Goal: Communication & Community: Share content

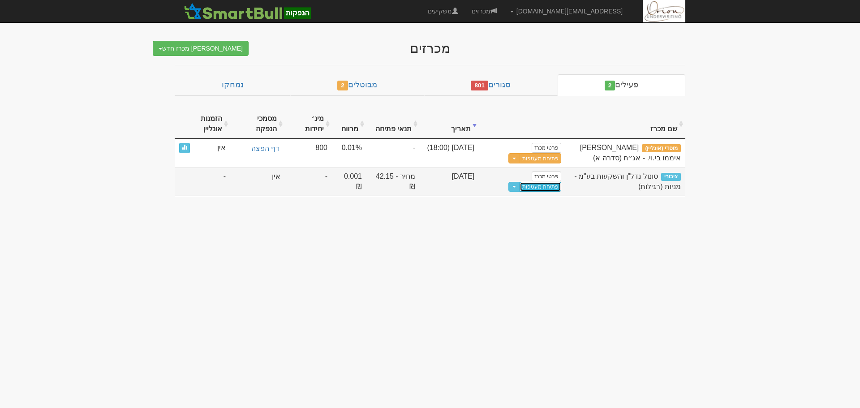
click at [557, 187] on link "פתיחת מעטפות" at bounding box center [540, 187] width 42 height 10
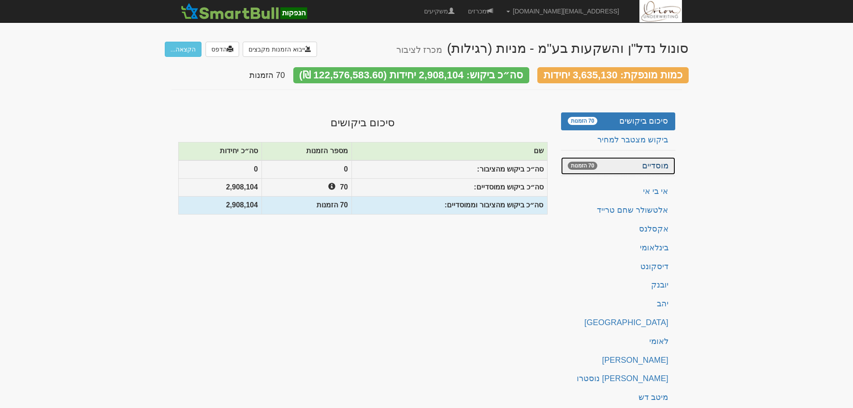
click at [620, 159] on link "מוסדיים 70 הזמנות" at bounding box center [618, 166] width 114 height 18
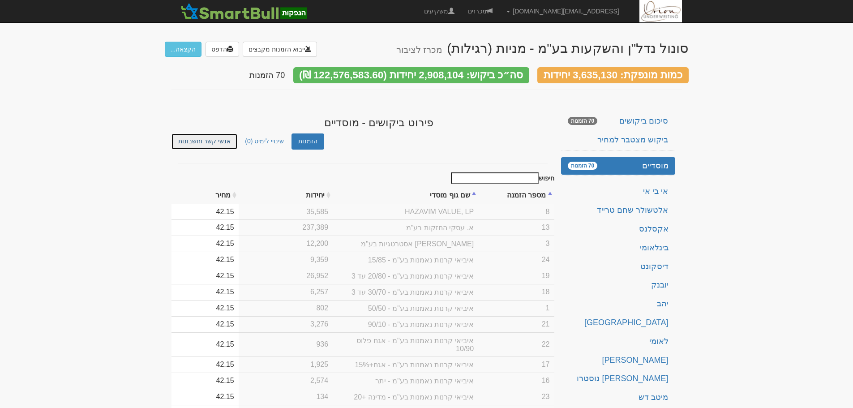
click at [201, 142] on link "אנשי קשר וחשבונות" at bounding box center [204, 141] width 66 height 16
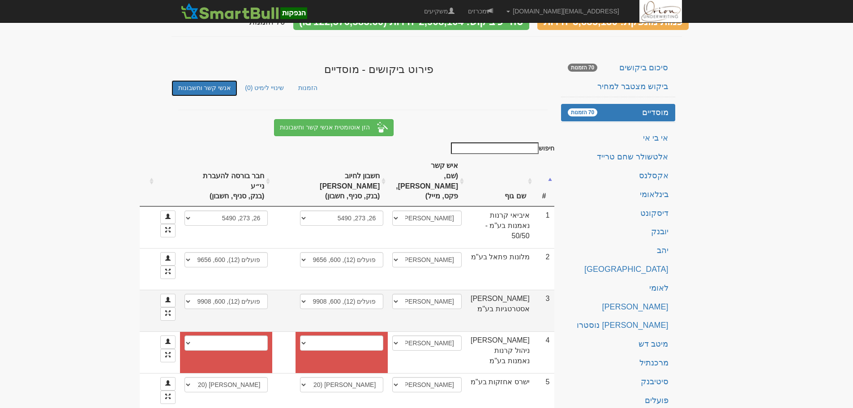
scroll to position [179, 0]
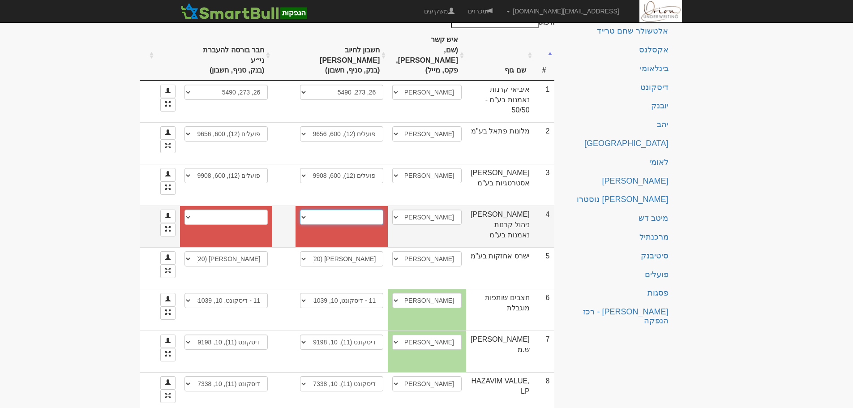
click at [383, 225] on select "פועלים (12), 282, 577 פועלים (12), 282, 48278 פועלים (12), 282, 59520 פועלים (1…" at bounding box center [341, 217] width 83 height 15
select select "new_billing"
click at [363, 225] on select "פועלים (12), 282, 577 פועלים (12), 282, 48278 פועלים (12), 282, 59520 פועלים (1…" at bounding box center [341, 217] width 83 height 15
select select
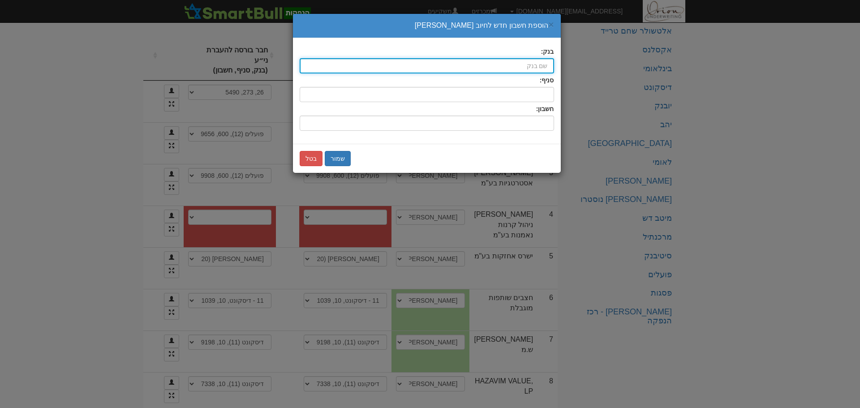
click at [522, 67] on input "בנק:" at bounding box center [426, 65] width 254 height 15
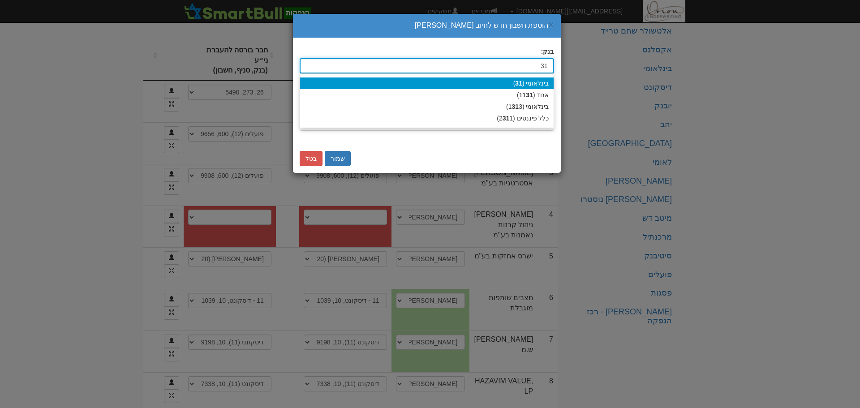
click at [547, 81] on div "בינלאומי ( 31 )" at bounding box center [426, 83] width 253 height 12
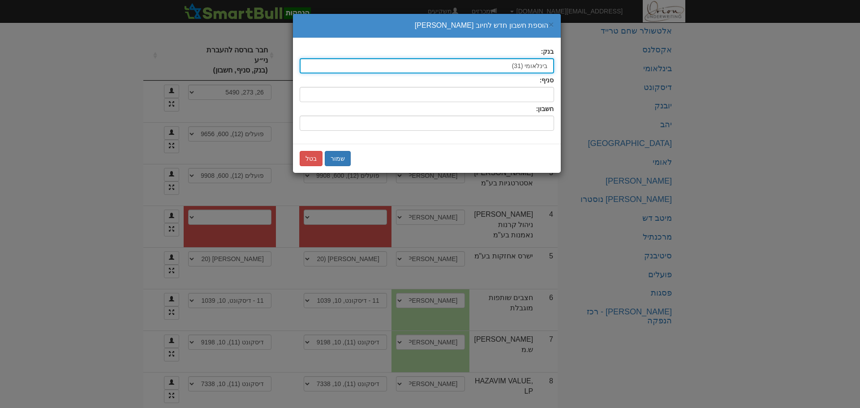
type input "בינלאומי (31)"
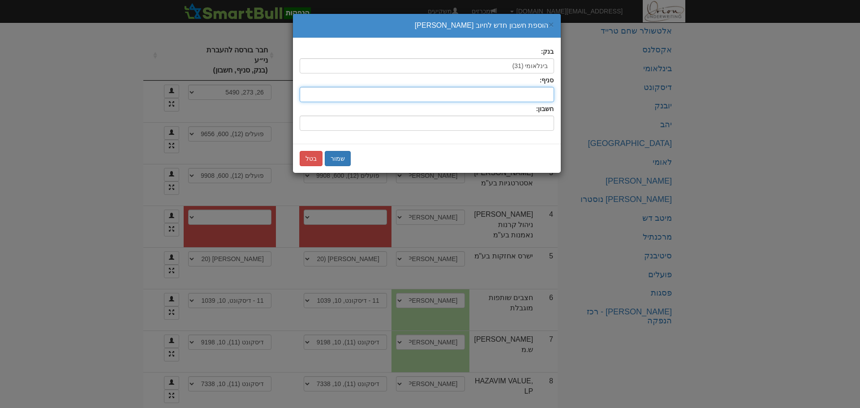
click at [543, 88] on input "סניף:" at bounding box center [426, 94] width 254 height 15
type input "46"
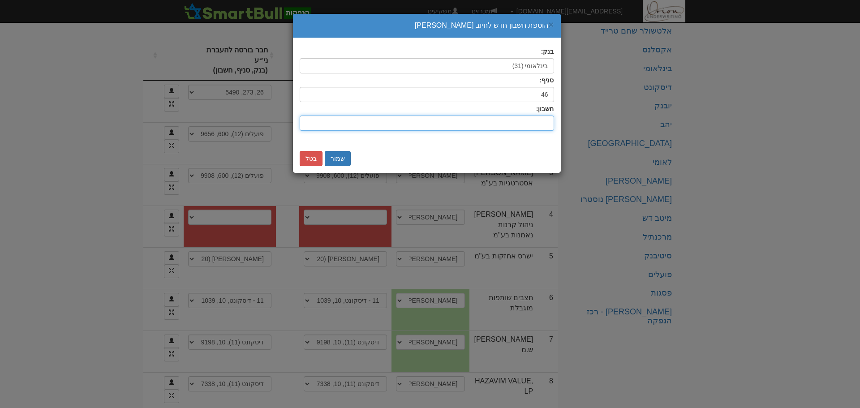
click at [544, 124] on input "חשבון:" at bounding box center [426, 122] width 254 height 15
type input "930275"
click at [336, 153] on button "שמור" at bounding box center [338, 158] width 26 height 15
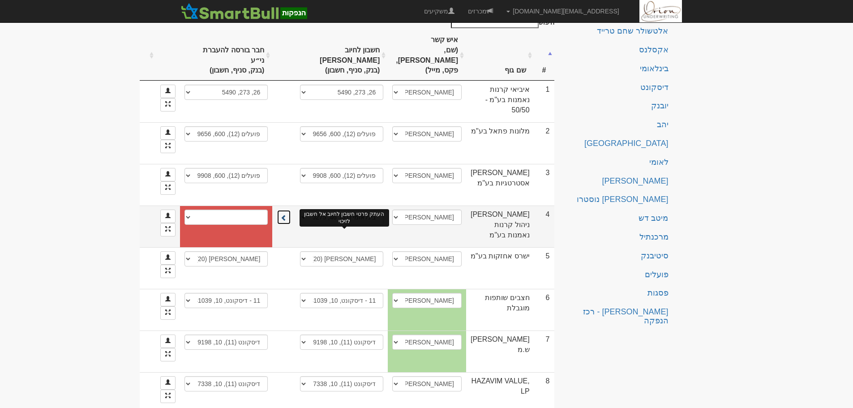
click at [287, 221] on span at bounding box center [284, 217] width 6 height 6
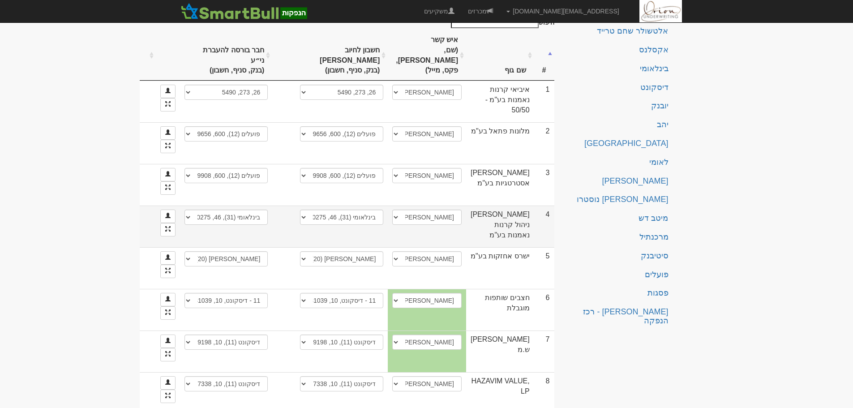
scroll to position [0, 0]
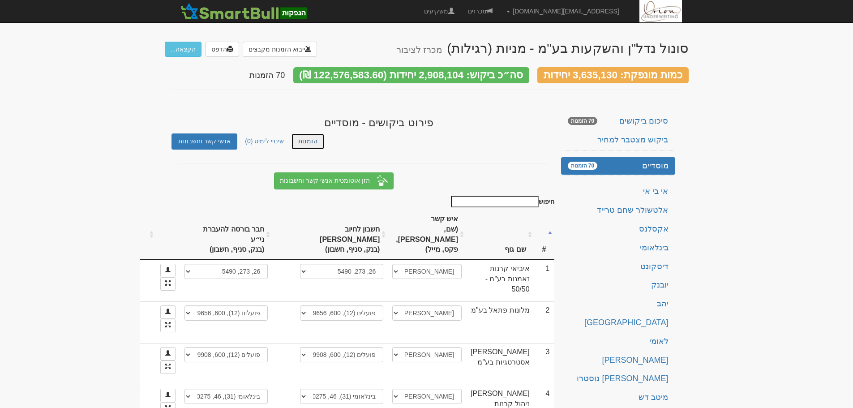
click at [302, 133] on link "הזמנות" at bounding box center [307, 141] width 33 height 16
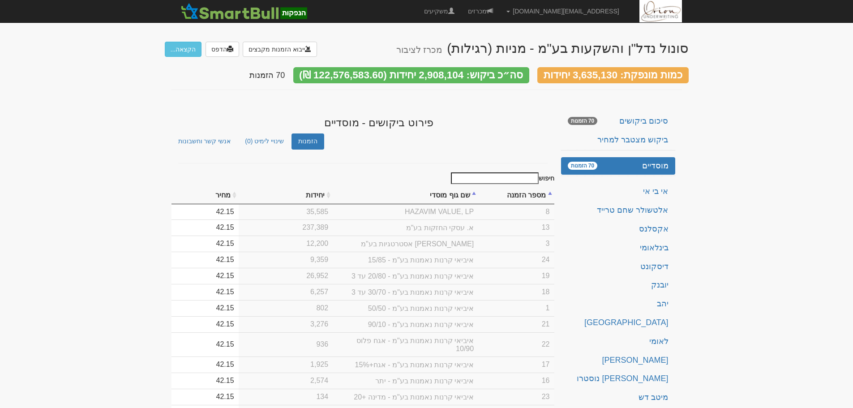
click at [494, 173] on input "חיפוש" at bounding box center [495, 178] width 88 height 12
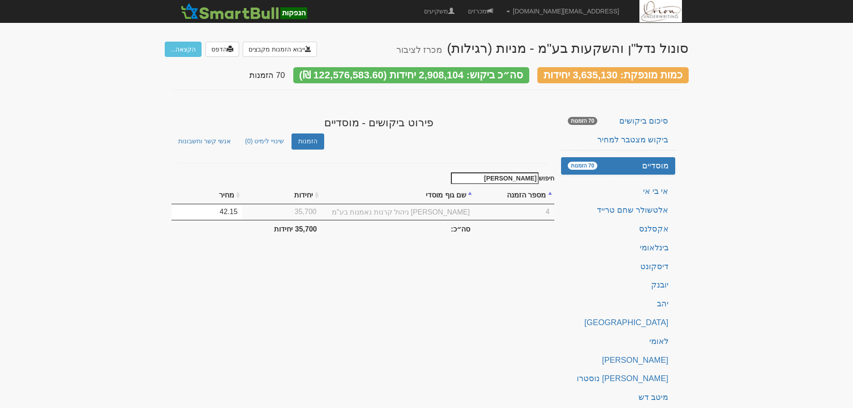
type input "ילין"
drag, startPoint x: 344, startPoint y: 300, endPoint x: 261, endPoint y: 168, distance: 155.3
click at [344, 300] on div "סונול נדל"ן והשקעות בע"מ - מניות (רגילות) מכרז לציבור ייבוא הזמנות מקבצים הדפס …" at bounding box center [427, 273] width 524 height 482
click at [189, 53] on button "הקצאה..." at bounding box center [183, 49] width 37 height 15
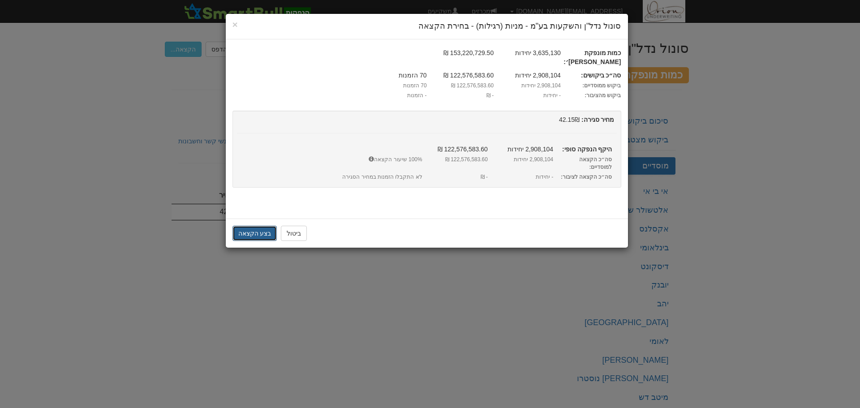
click at [257, 226] on button "בצע הקצאה" at bounding box center [254, 233] width 45 height 15
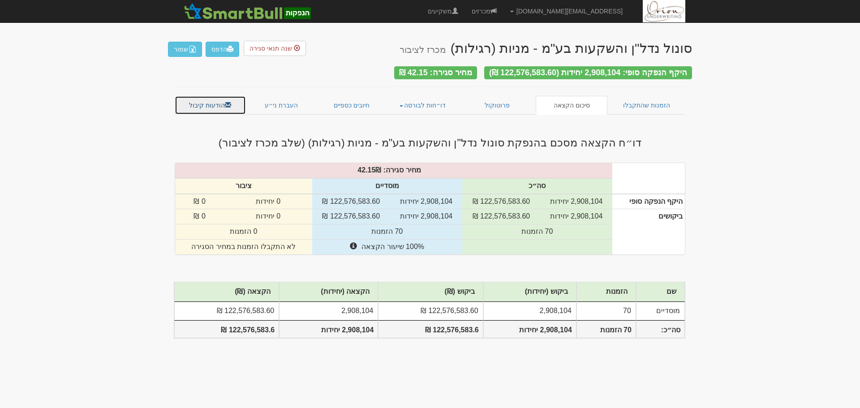
click at [217, 100] on link "הודעות קיבול" at bounding box center [210, 105] width 71 height 19
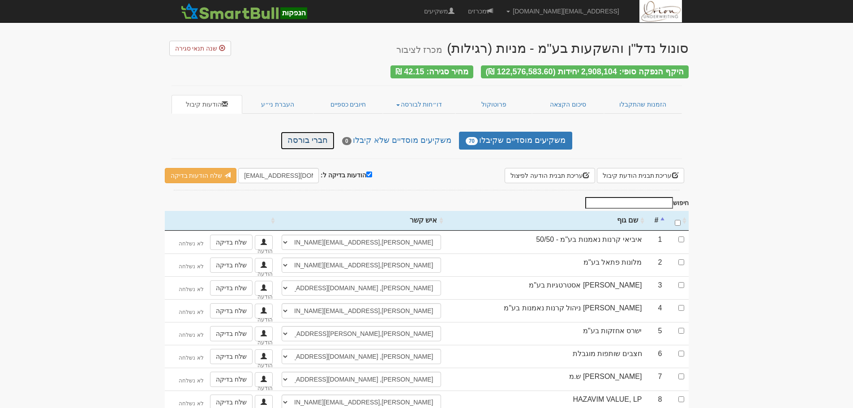
click at [329, 137] on link "חברי בורסה" at bounding box center [308, 141] width 54 height 18
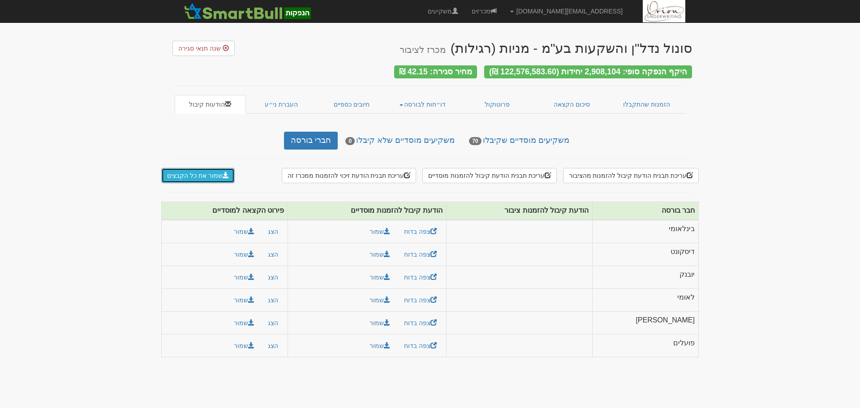
click at [208, 168] on button "שמור את כל הקבצים" at bounding box center [197, 175] width 73 height 15
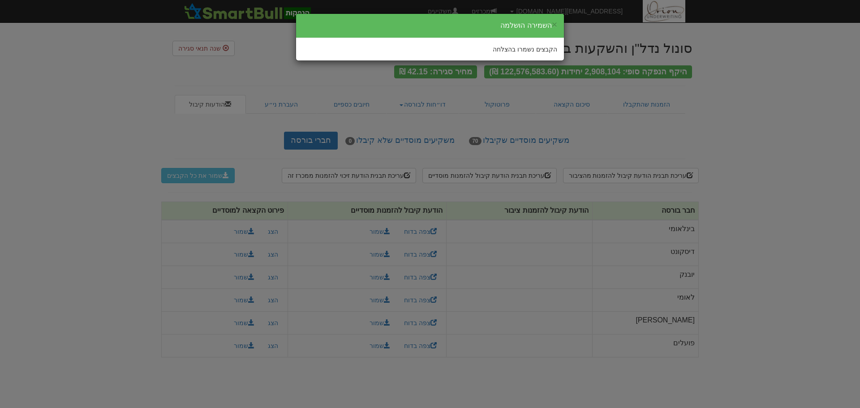
click at [768, 85] on div "× השמירה הושלמה הקבצים נשמרו בהצלחה" at bounding box center [430, 204] width 860 height 408
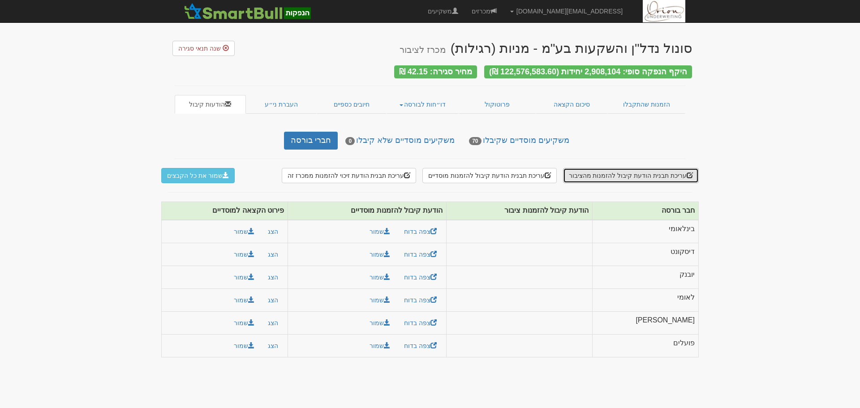
click at [656, 174] on button "עריכת תבנית הודעת קיבול להזמנות מהציבור" at bounding box center [631, 175] width 136 height 15
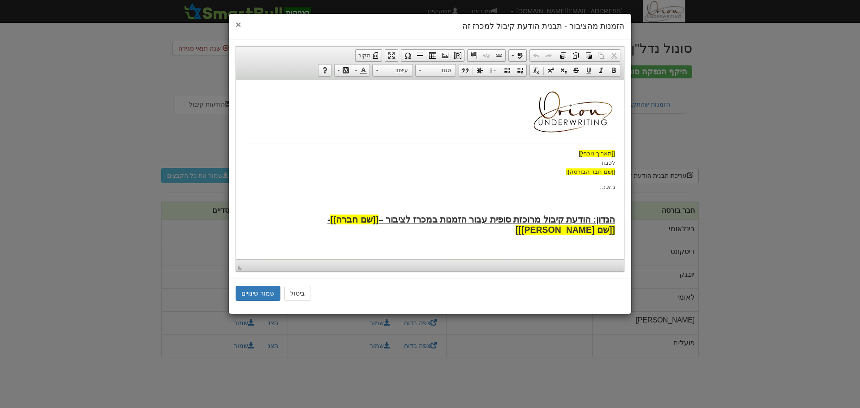
drag, startPoint x: 237, startPoint y: 24, endPoint x: 245, endPoint y: 24, distance: 8.1
click at [237, 24] on span "×" at bounding box center [237, 24] width 5 height 10
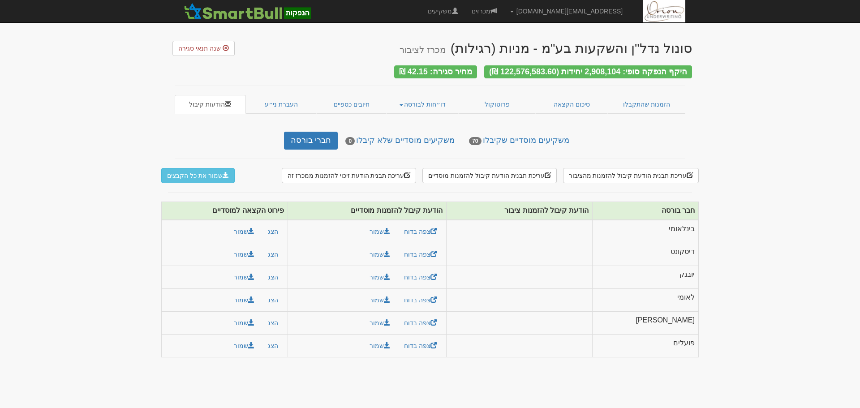
click at [785, 128] on body "hanpaka@orion-uw.com הגדרות חשבונות הנפקה תבניות הודעות קיבול" at bounding box center [430, 204] width 860 height 408
click at [401, 98] on link "דו״חות לבורסה" at bounding box center [422, 104] width 73 height 19
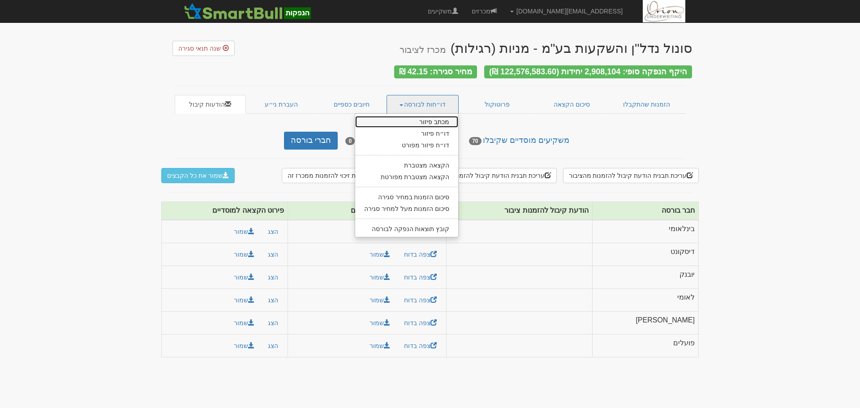
click at [424, 117] on link "מכתב פיזור" at bounding box center [406, 122] width 103 height 12
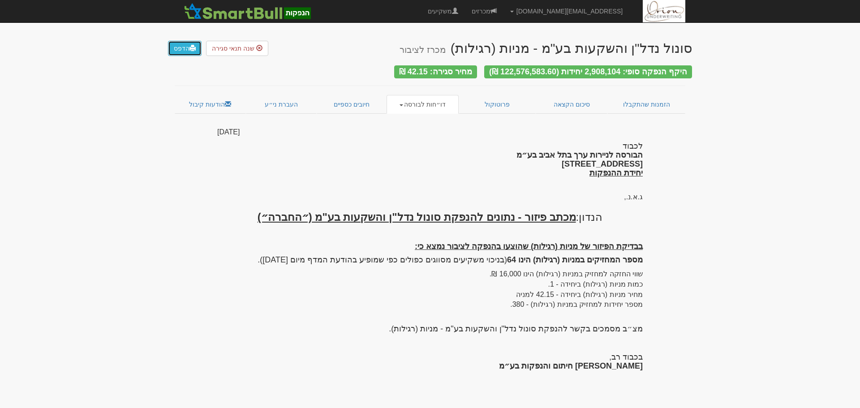
click at [180, 48] on link "הדפס" at bounding box center [185, 48] width 34 height 15
click at [408, 96] on link "דו״חות לבורסה" at bounding box center [422, 104] width 73 height 19
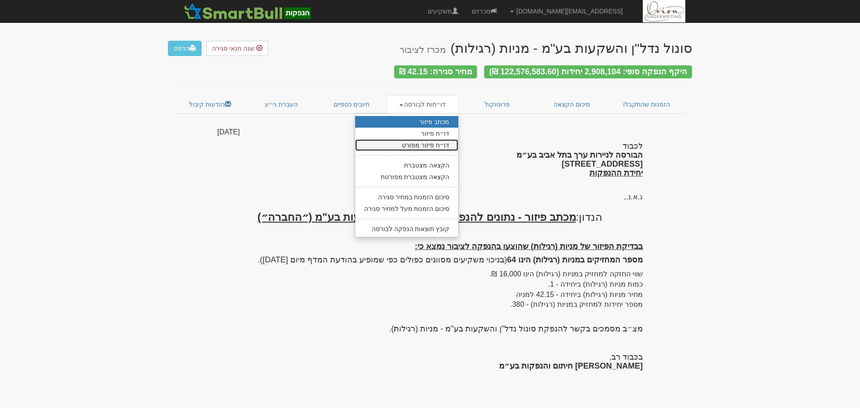
click at [429, 143] on link "דו״ח פיזור מפורט" at bounding box center [406, 145] width 103 height 12
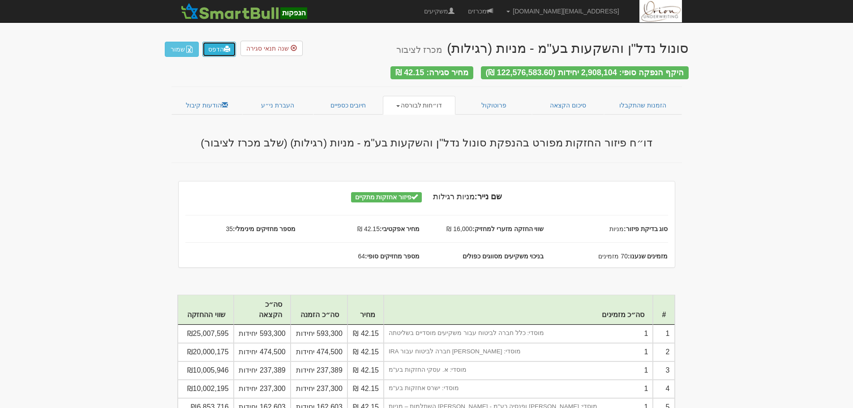
click at [229, 51] on span at bounding box center [227, 49] width 6 height 6
click at [337, 109] on link "חיובים כספיים" at bounding box center [348, 105] width 70 height 19
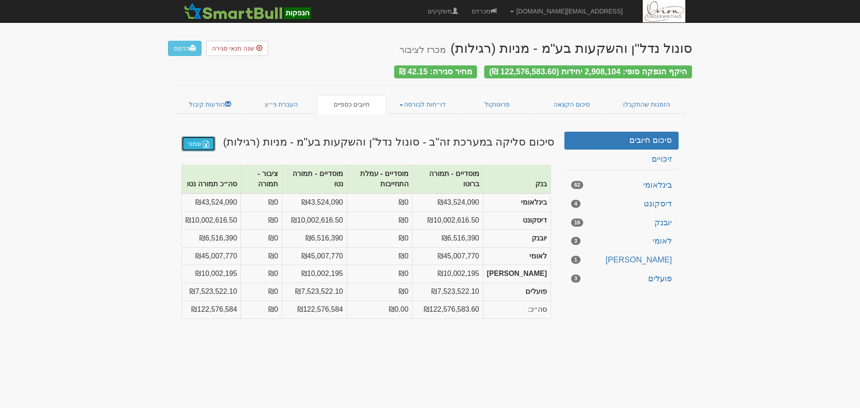
click at [202, 139] on link "שמור" at bounding box center [198, 143] width 34 height 15
click at [282, 95] on link "העברת ני״ע" at bounding box center [281, 104] width 71 height 19
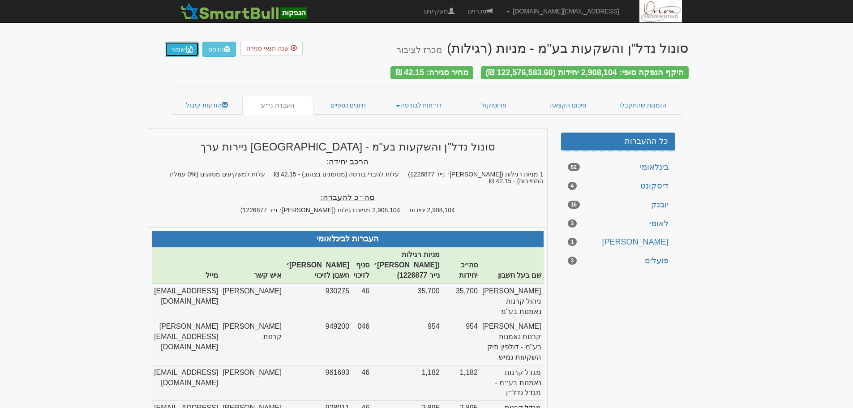
click at [187, 53] on img "button" at bounding box center [189, 49] width 7 height 7
click at [493, 13] on span at bounding box center [490, 11] width 6 height 6
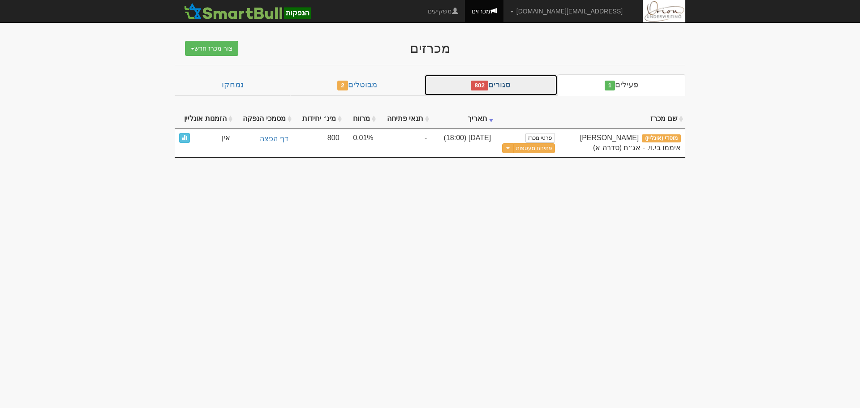
click at [506, 93] on link "סגורים 802" at bounding box center [490, 84] width 133 height 21
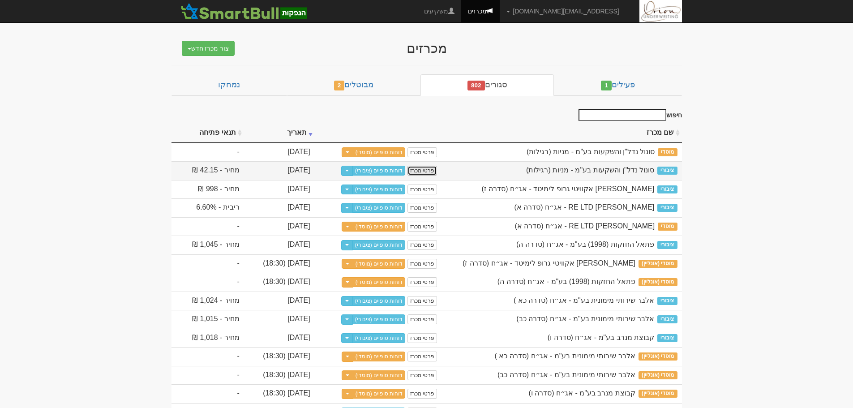
click at [437, 171] on link "פרטי מכרז" at bounding box center [422, 171] width 30 height 10
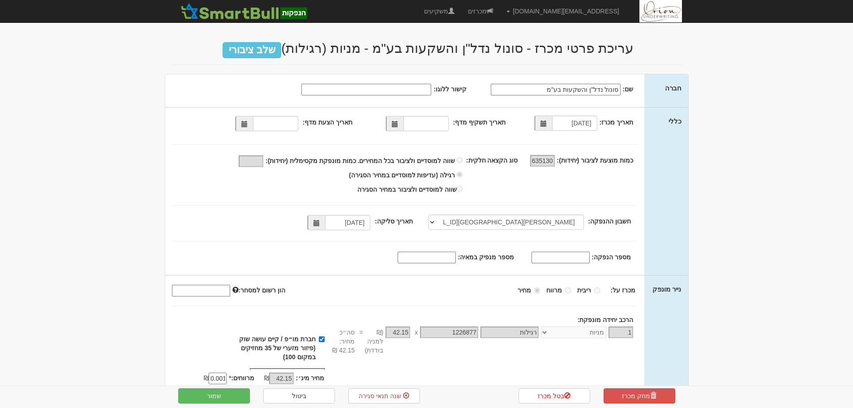
select select "[PERSON_NAME][GEOGRAPHIC_DATA][FINANCIAL_ID]"
select select "מניות"
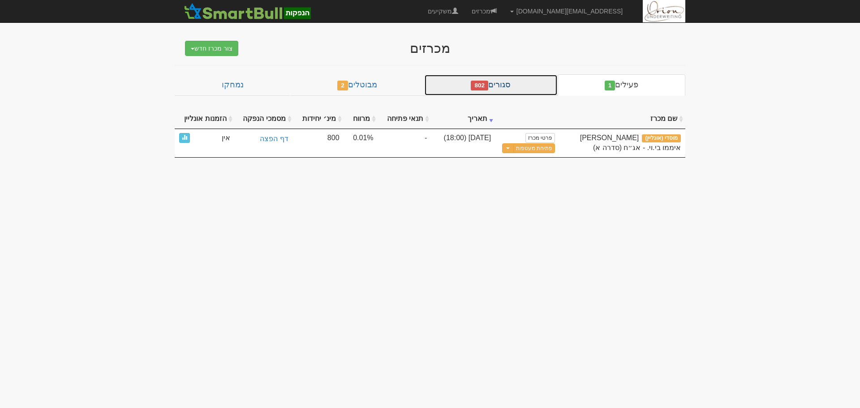
click at [534, 86] on link "סגורים 802" at bounding box center [490, 84] width 133 height 21
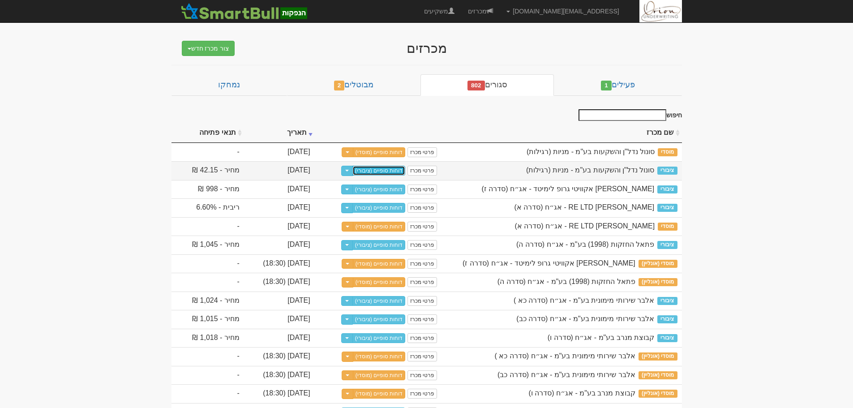
click at [406, 168] on link "דוחות סופיים (ציבורי)" at bounding box center [378, 171] width 53 height 10
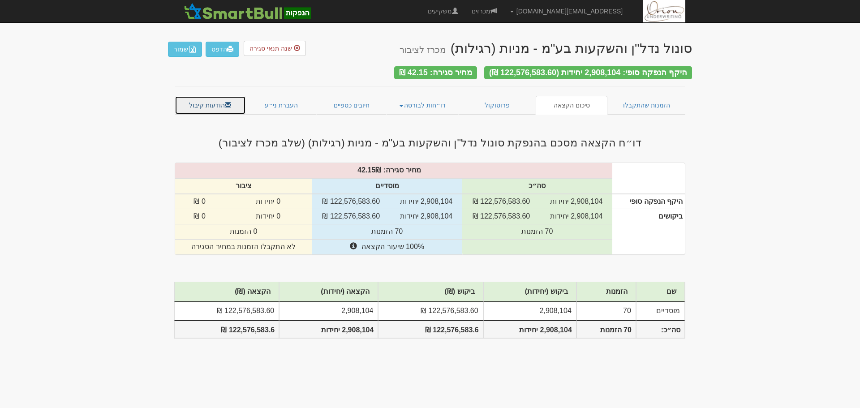
click at [205, 99] on link "הודעות קיבול" at bounding box center [210, 105] width 71 height 19
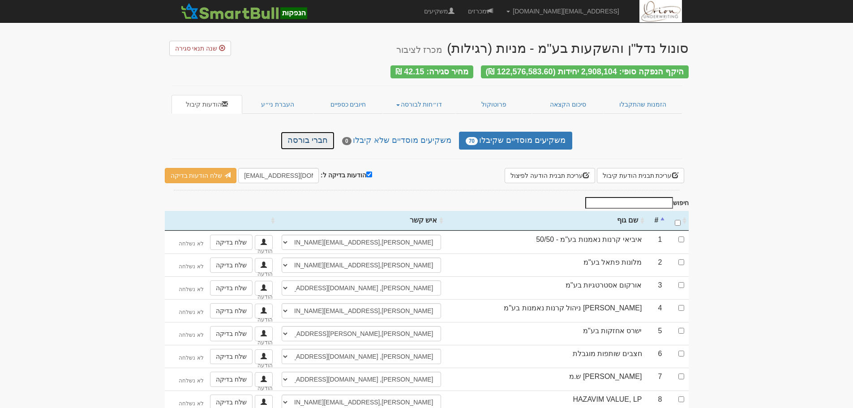
click at [316, 138] on link "חברי בורסה" at bounding box center [308, 141] width 54 height 18
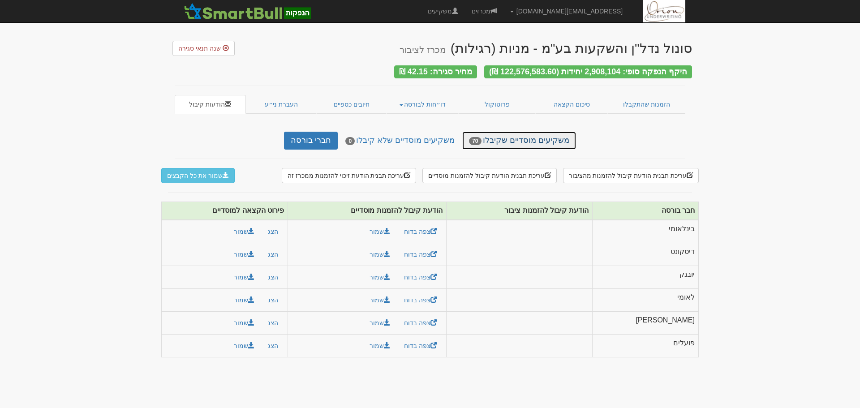
click at [522, 138] on link "משקיעים מוסדיים שקיבלו 70" at bounding box center [518, 141] width 113 height 18
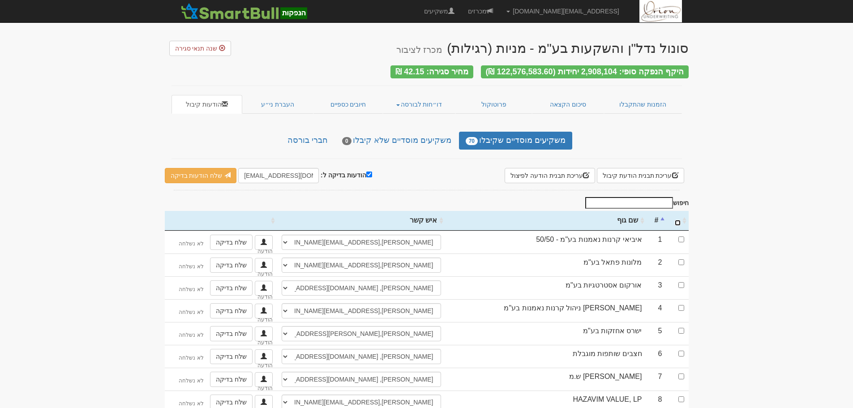
click at [679, 220] on input "\a : activate to sort column ascending" at bounding box center [678, 223] width 6 height 6
checkbox input "true"
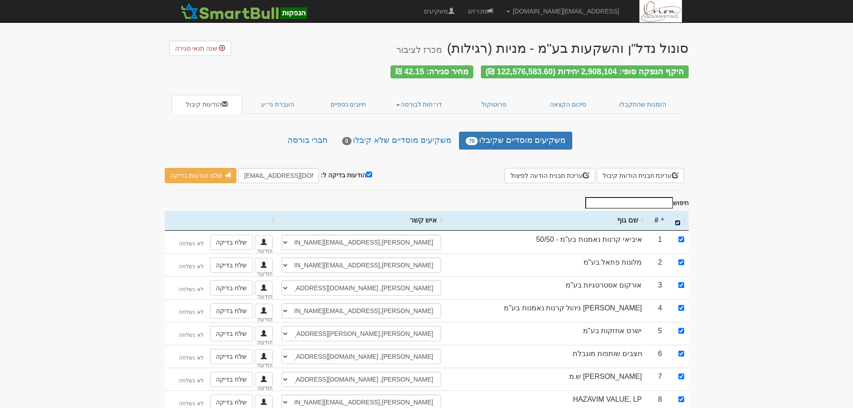
checkbox input "true"
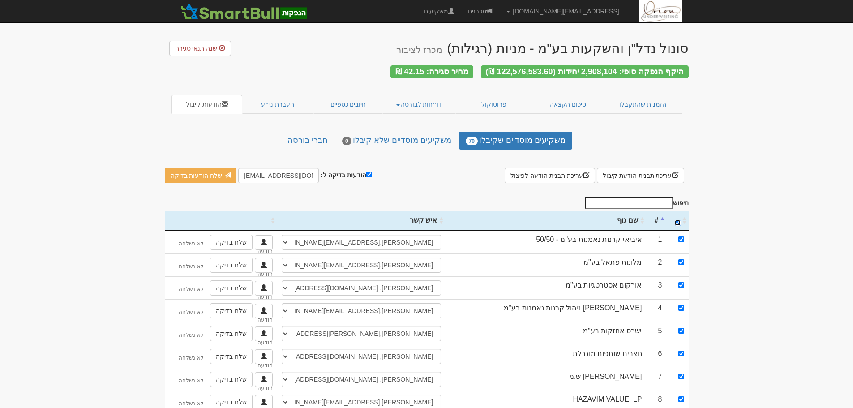
checkbox input "true"
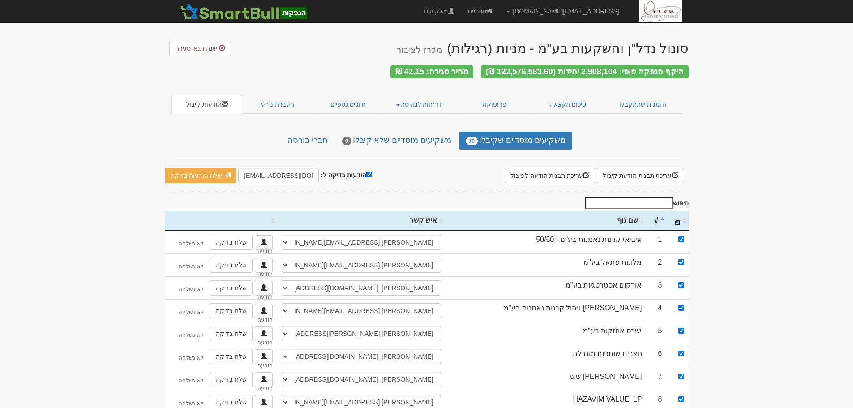
checkbox input "true"
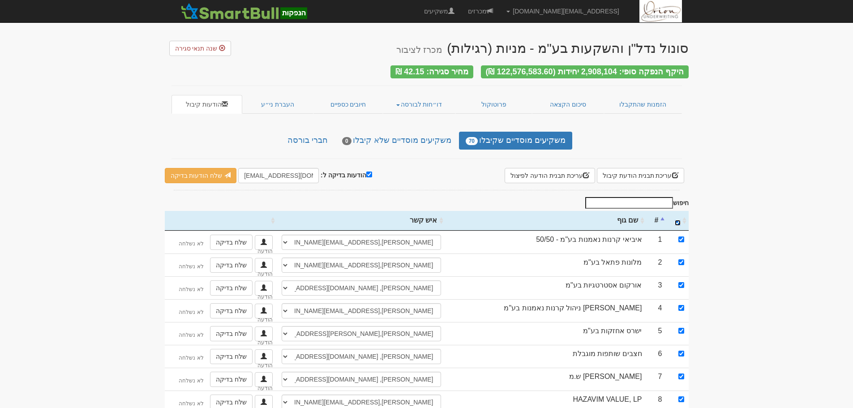
checkbox input "true"
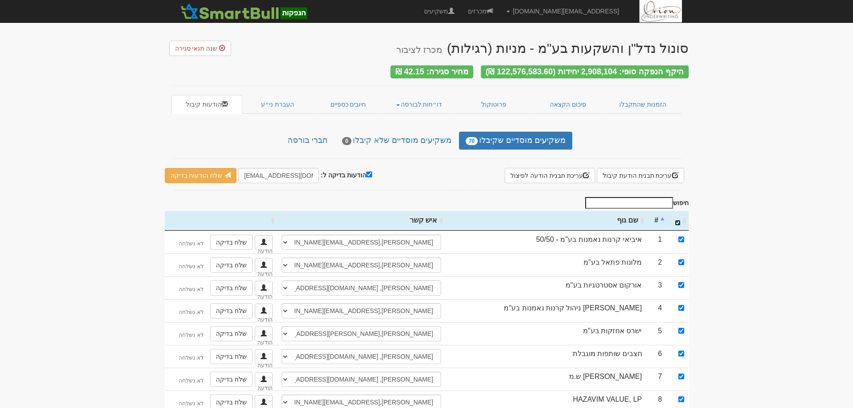
checkbox input "true"
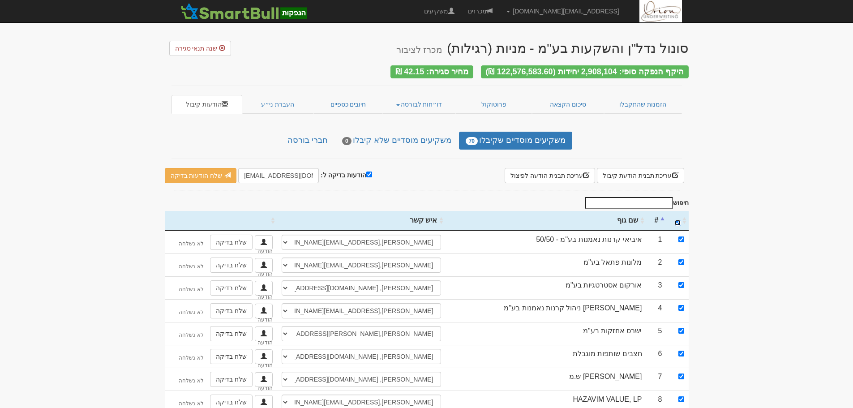
checkbox input "true"
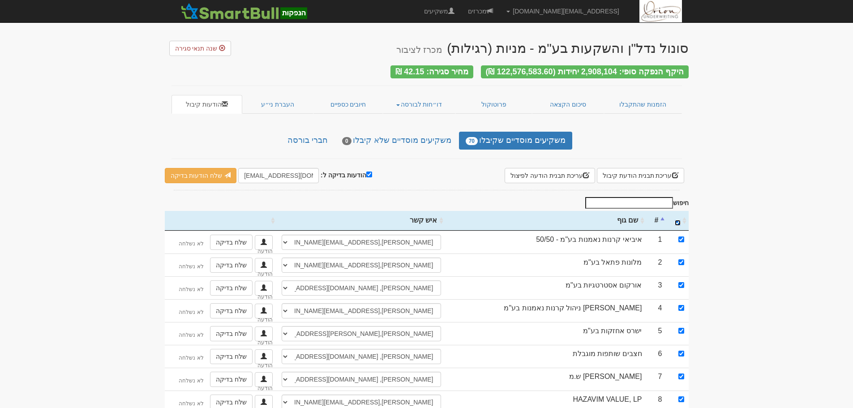
checkbox input "true"
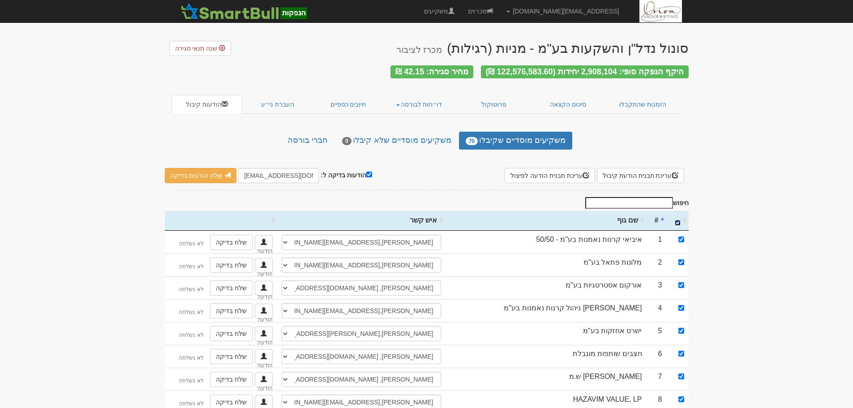
checkbox input "true"
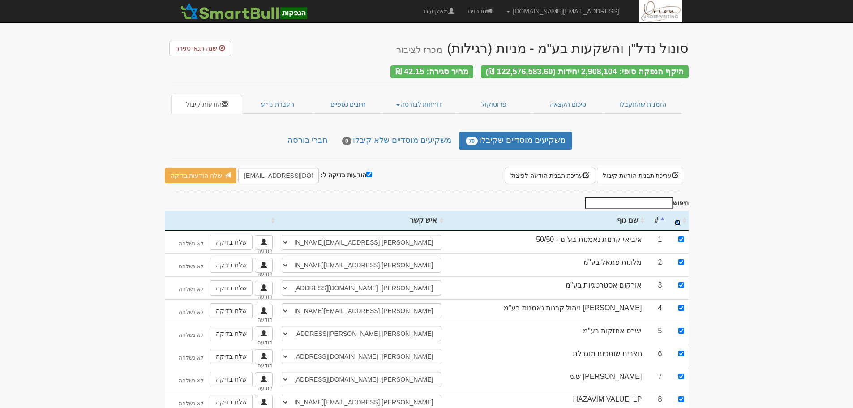
checkbox input "true"
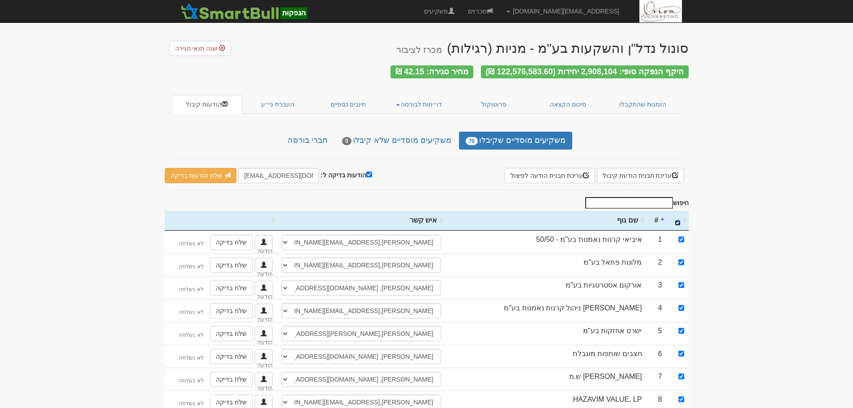
checkbox input "true"
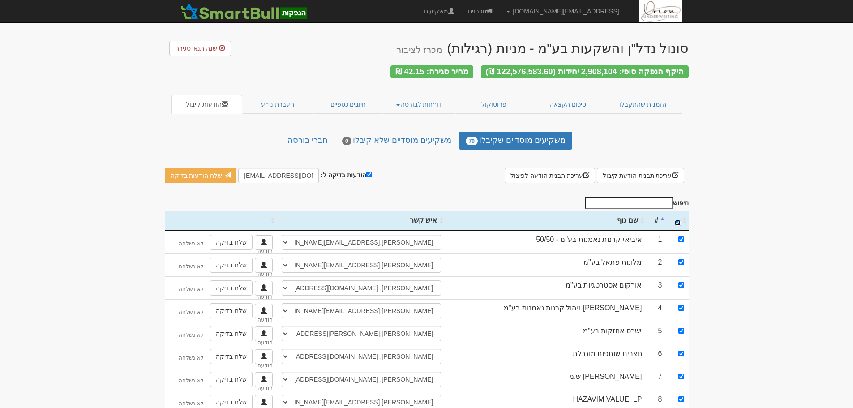
checkbox input "true"
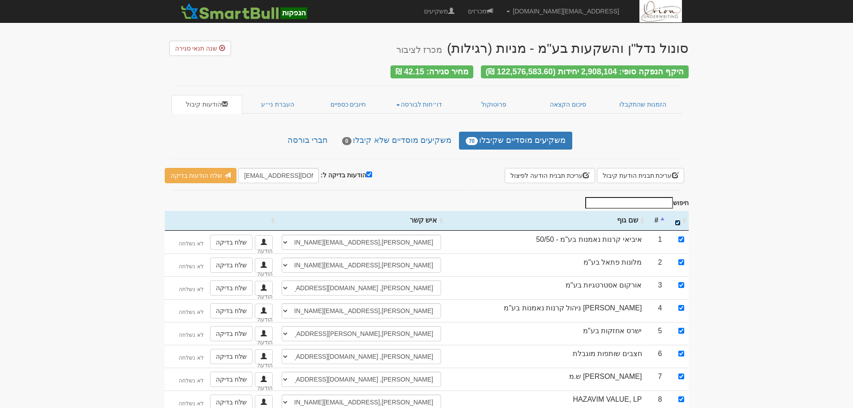
checkbox input "true"
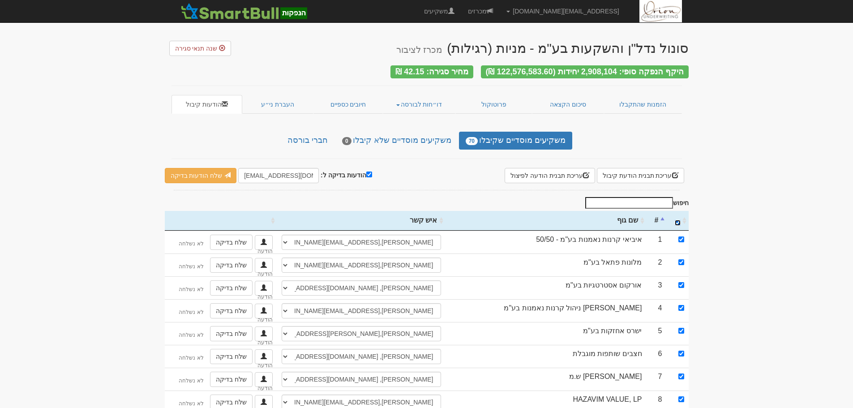
checkbox input "true"
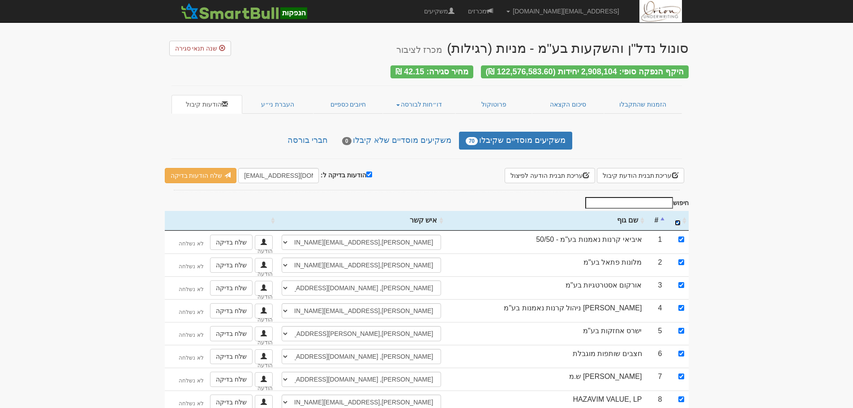
checkbox input "true"
click at [366, 171] on input "הודעות בדיקה ל:" at bounding box center [369, 174] width 6 height 6
checkbox input "false"
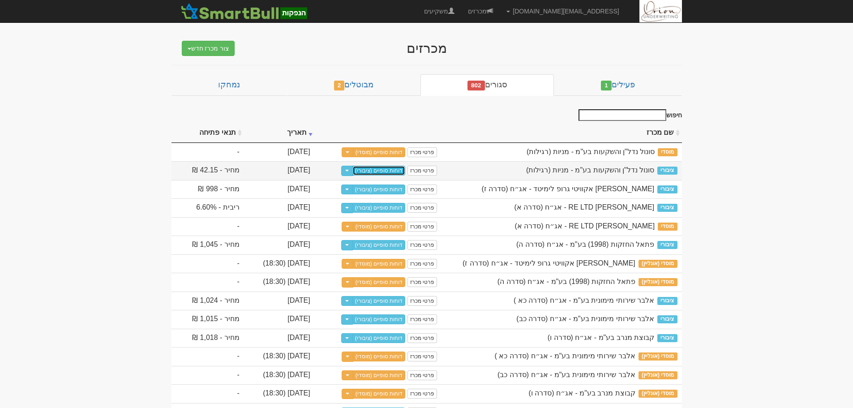
click at [406, 174] on link "דוחות סופיים (ציבורי)" at bounding box center [378, 171] width 53 height 10
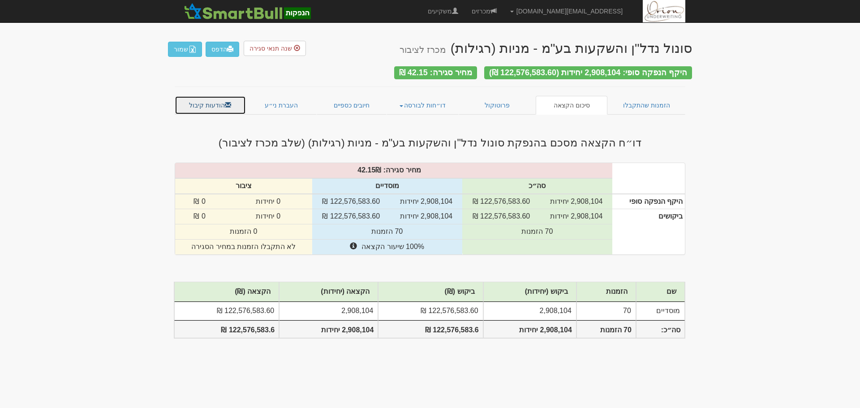
click at [212, 105] on link "הודעות קיבול" at bounding box center [210, 105] width 71 height 19
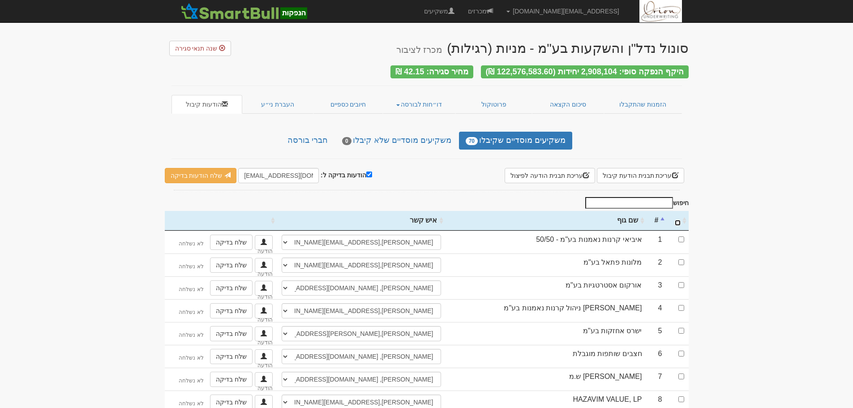
click at [679, 220] on input "\a : activate to sort column ascending" at bounding box center [678, 223] width 6 height 6
checkbox input "true"
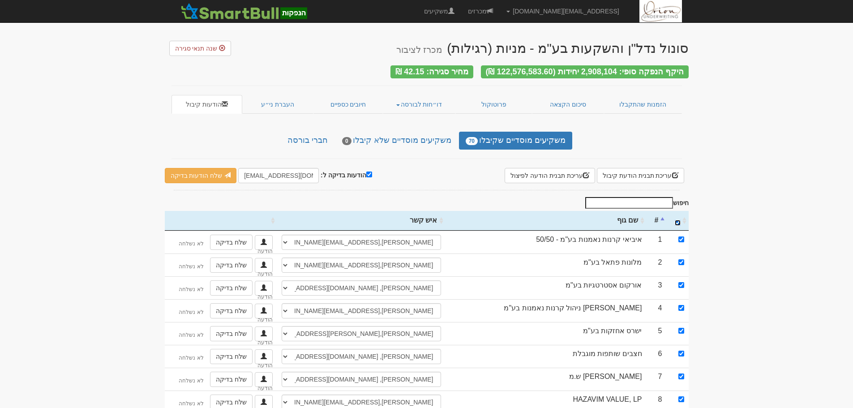
checkbox input "true"
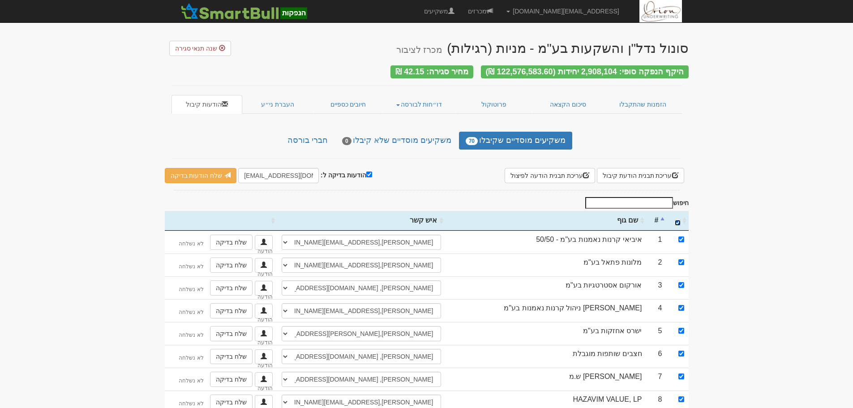
checkbox input "true"
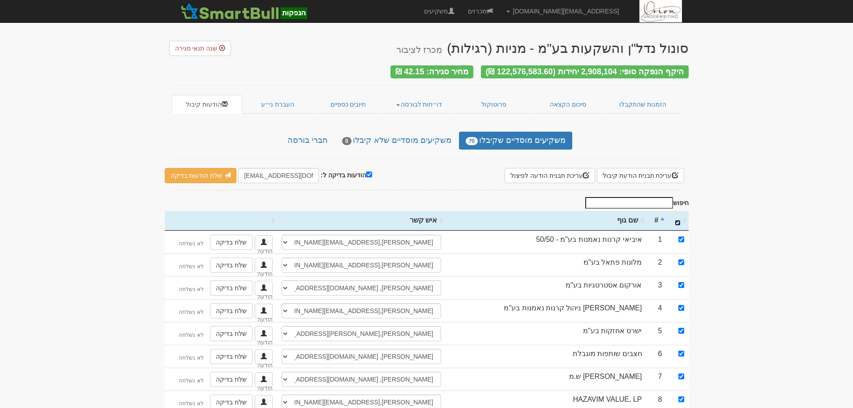
checkbox input "true"
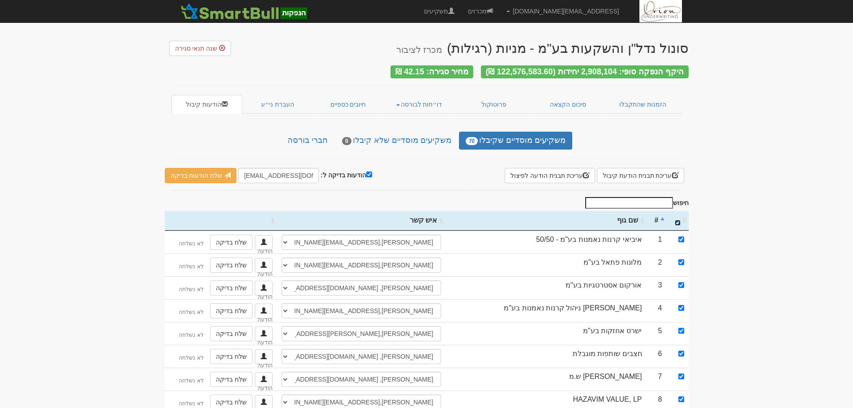
checkbox input "true"
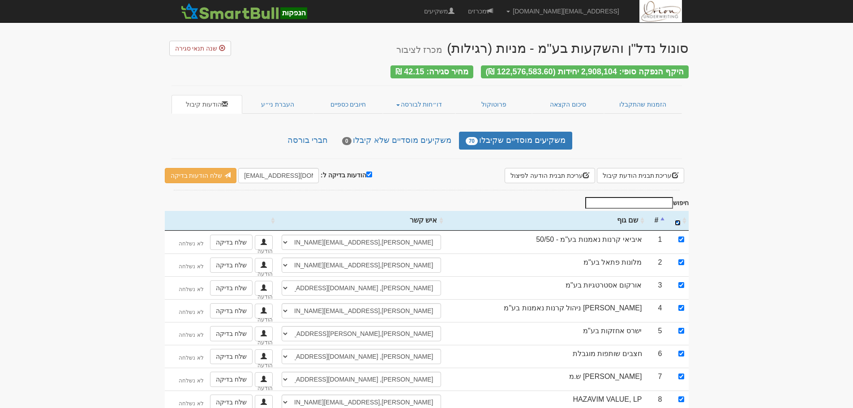
checkbox input "true"
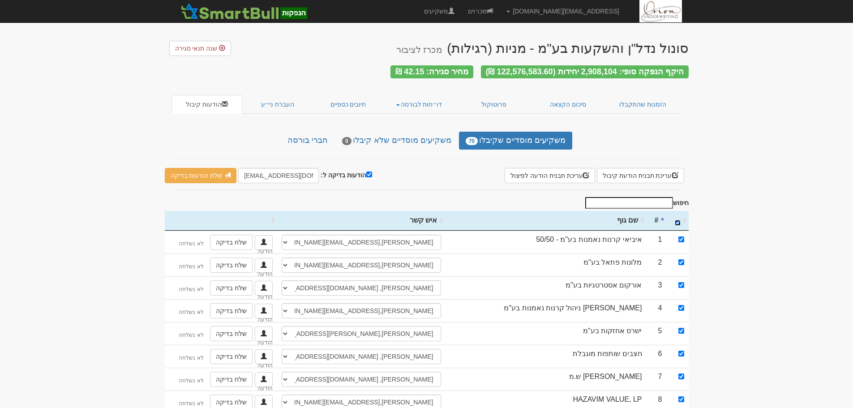
checkbox input "true"
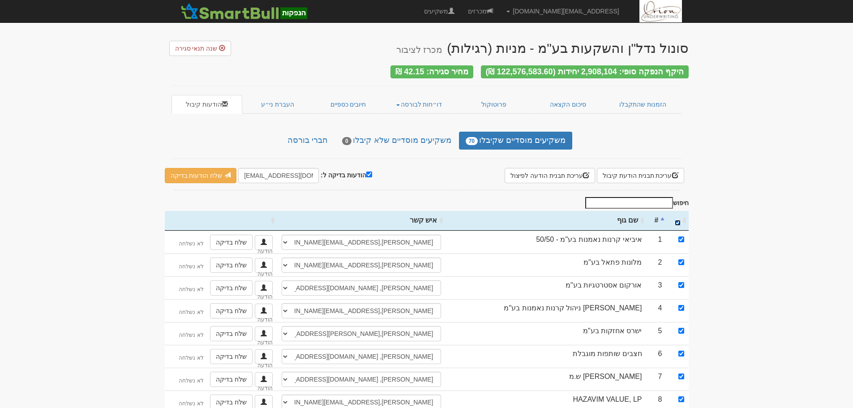
checkbox input "true"
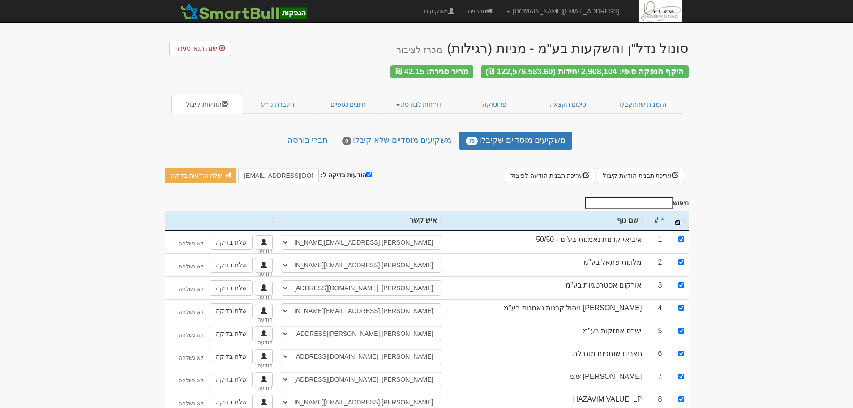
checkbox input "true"
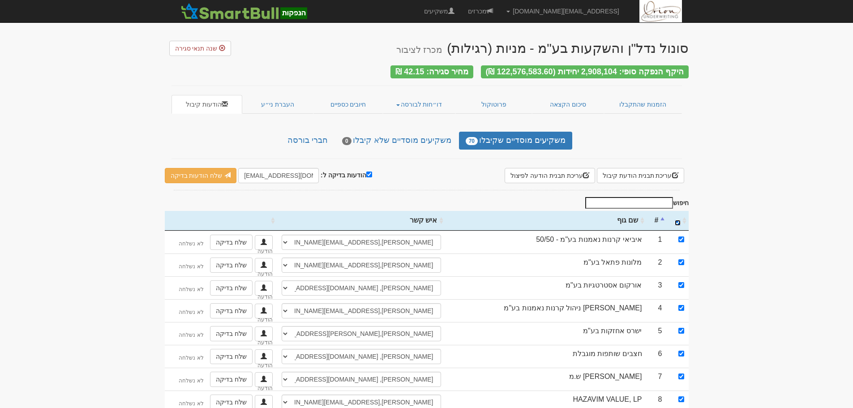
checkbox input "true"
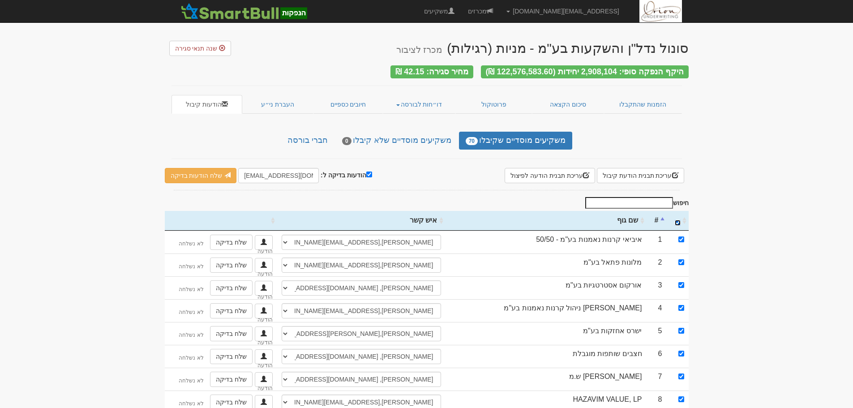
checkbox input "true"
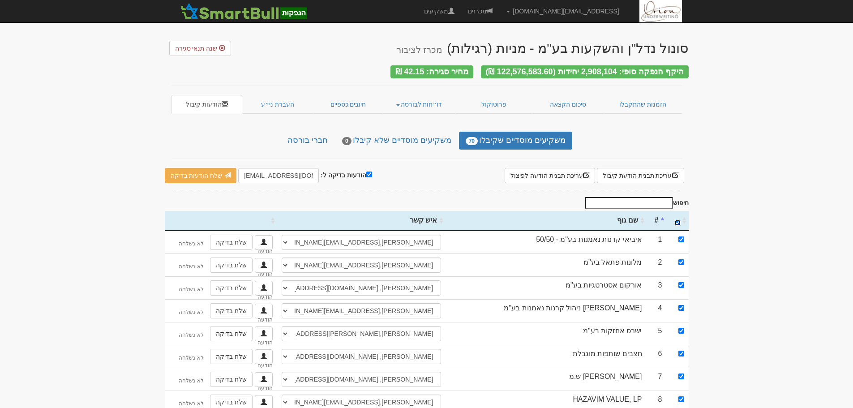
checkbox input "true"
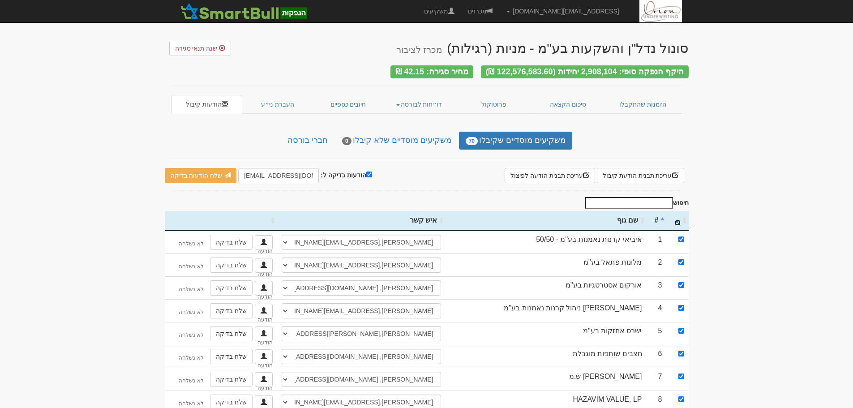
checkbox input "true"
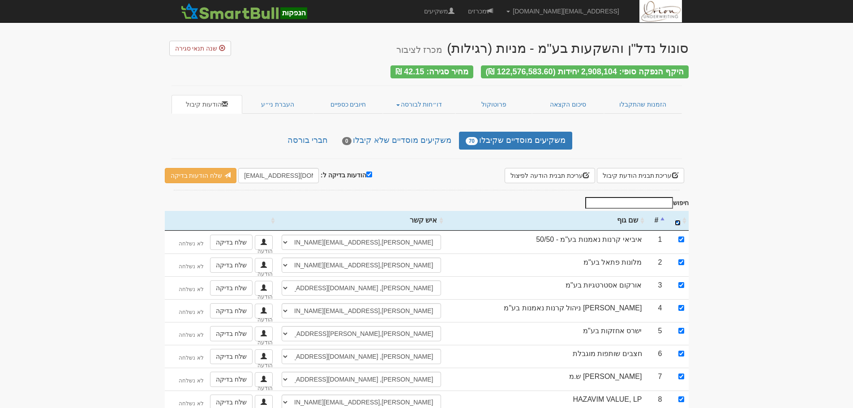
checkbox input "true"
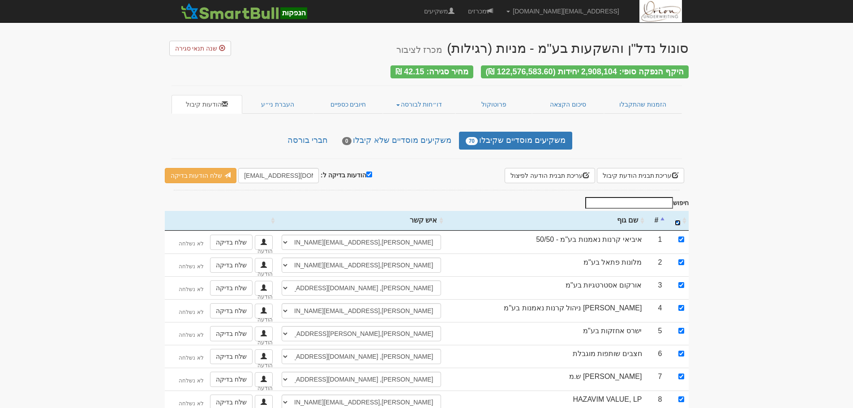
checkbox input "true"
click at [366, 171] on input "הודעות בדיקה ל:" at bounding box center [369, 174] width 6 height 6
checkbox input "false"
click at [222, 175] on link "שלח הודעות למשקיעים" at bounding box center [206, 175] width 83 height 15
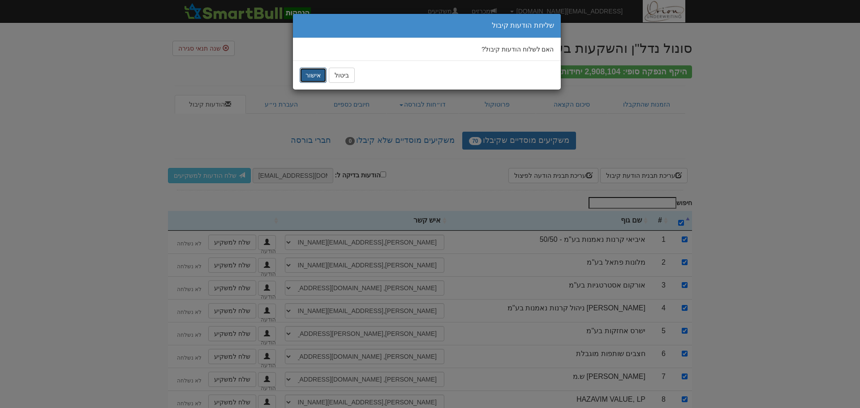
click at [324, 77] on button "אישור" at bounding box center [312, 75] width 27 height 15
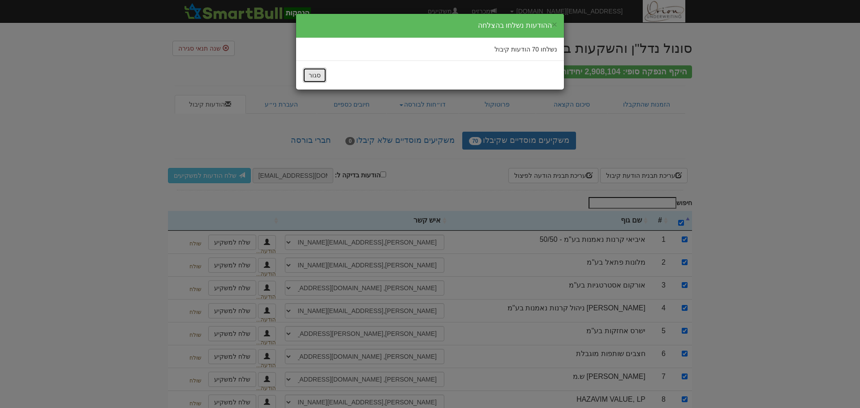
click at [321, 75] on button "סגור" at bounding box center [315, 75] width 24 height 15
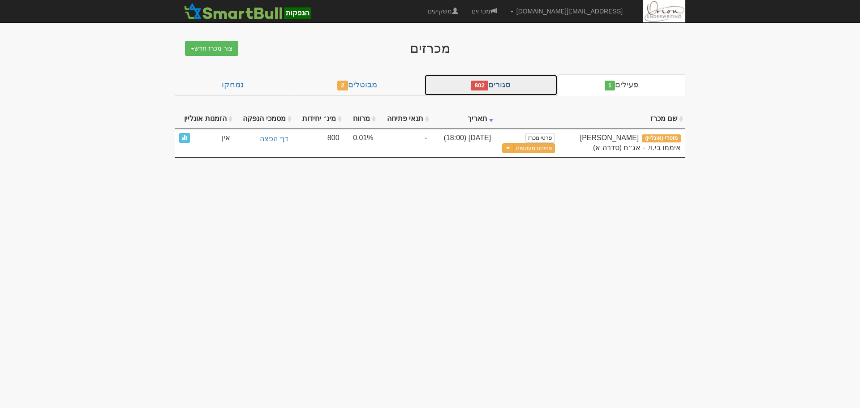
click at [502, 86] on link "סגורים 802" at bounding box center [490, 84] width 133 height 21
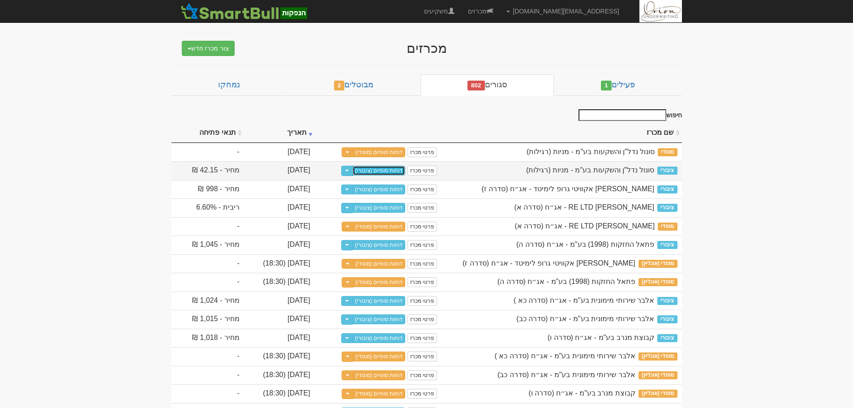
click at [406, 168] on link "דוחות סופיים (ציבורי)" at bounding box center [378, 171] width 53 height 10
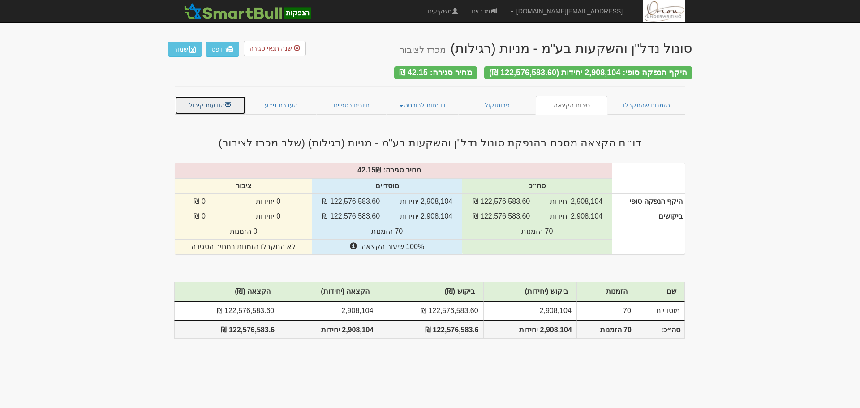
click at [210, 111] on link "הודעות קיבול" at bounding box center [210, 105] width 71 height 19
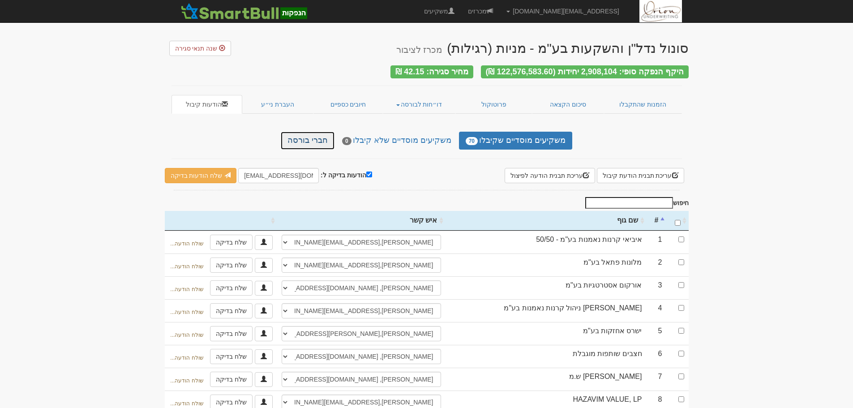
click at [330, 140] on link "חברי בורסה" at bounding box center [308, 141] width 54 height 18
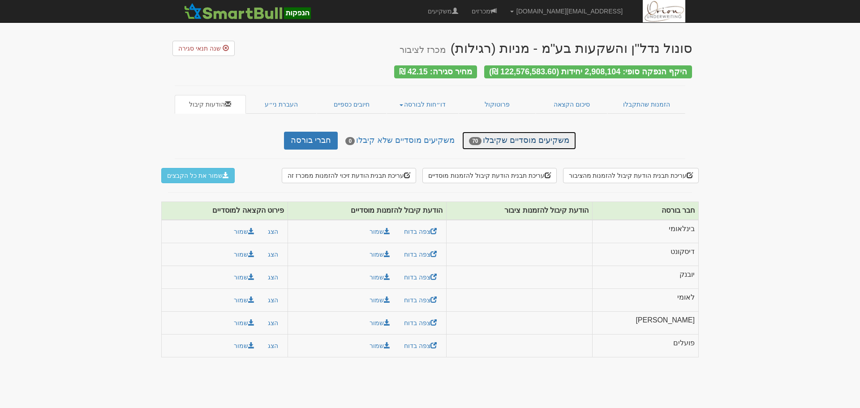
click at [515, 132] on link "משקיעים מוסדיים שקיבלו 70" at bounding box center [518, 141] width 113 height 18
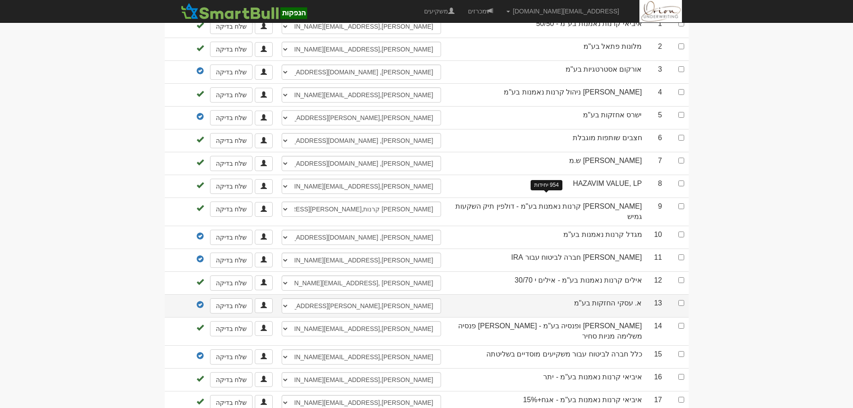
scroll to position [196, 0]
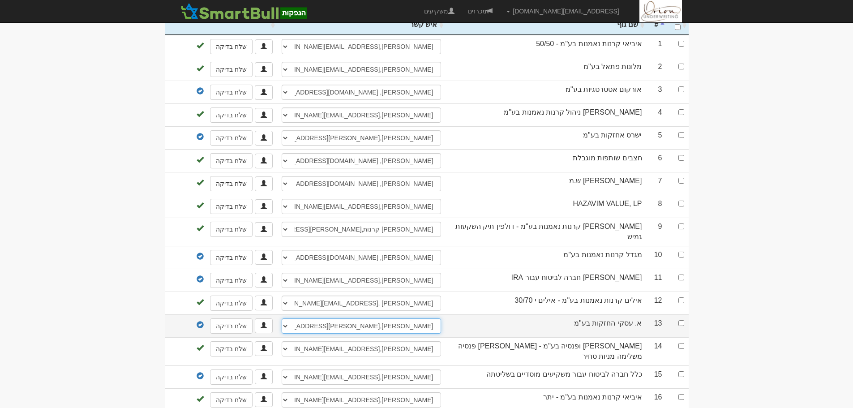
click at [347, 318] on select "[PERSON_NAME], [PERSON_NAME][EMAIL_ADDRESS][DOMAIN_NAME] [PERSON_NAME], [PERSON…" at bounding box center [361, 325] width 159 height 15
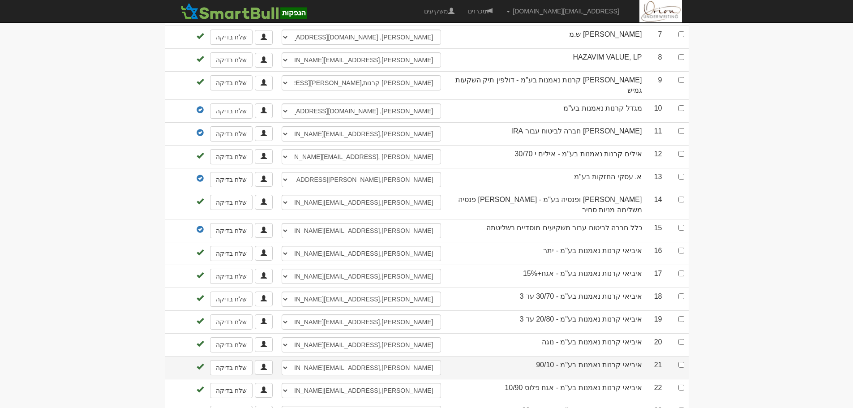
scroll to position [358, 0]
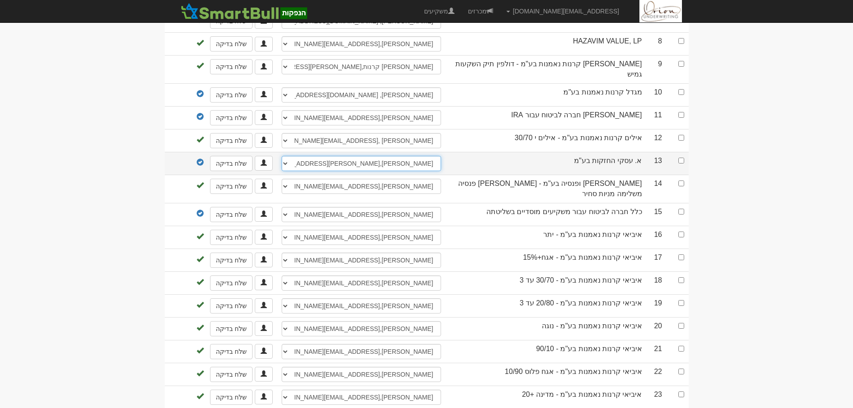
click at [415, 156] on select "[PERSON_NAME], [PERSON_NAME][EMAIL_ADDRESS][DOMAIN_NAME] [PERSON_NAME], [PERSON…" at bounding box center [361, 163] width 159 height 15
select select "5d027174b78fbf000435c45d"
click at [282, 156] on select "[PERSON_NAME], [PERSON_NAME][EMAIL_ADDRESS][DOMAIN_NAME] [PERSON_NAME], [PERSON…" at bounding box center [361, 163] width 159 height 15
click at [680, 158] on input "checkbox" at bounding box center [681, 161] width 6 height 6
checkbox input "true"
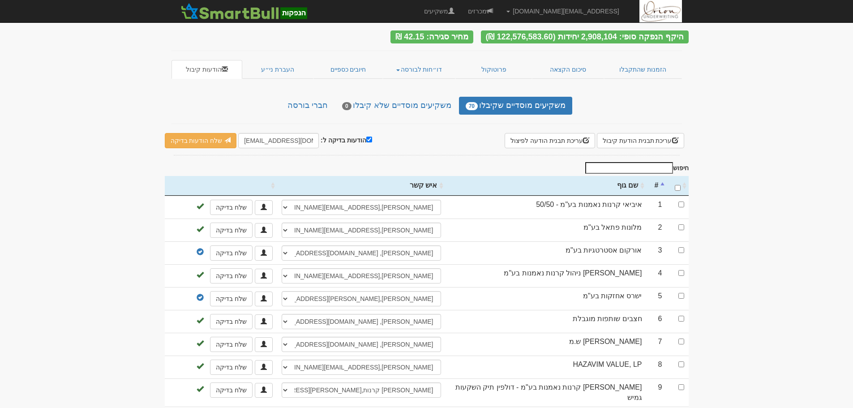
scroll to position [0, 0]
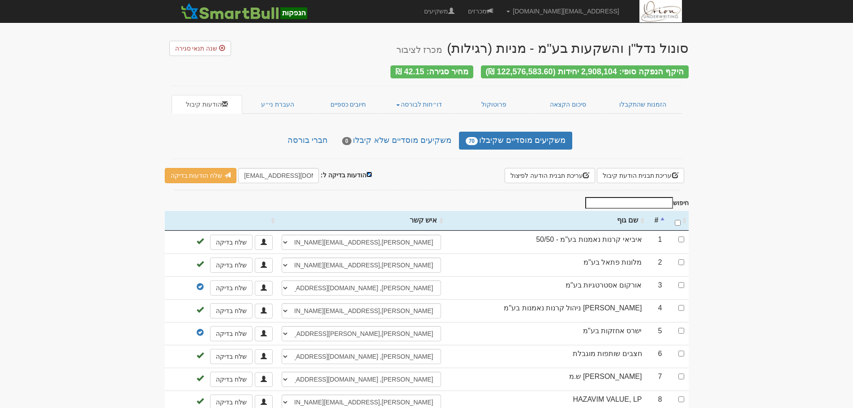
click at [366, 171] on input "הודעות בדיקה ל:" at bounding box center [369, 174] width 6 height 6
checkbox input "false"
click at [227, 174] on link "שלח הודעות למשקיעים" at bounding box center [206, 175] width 83 height 15
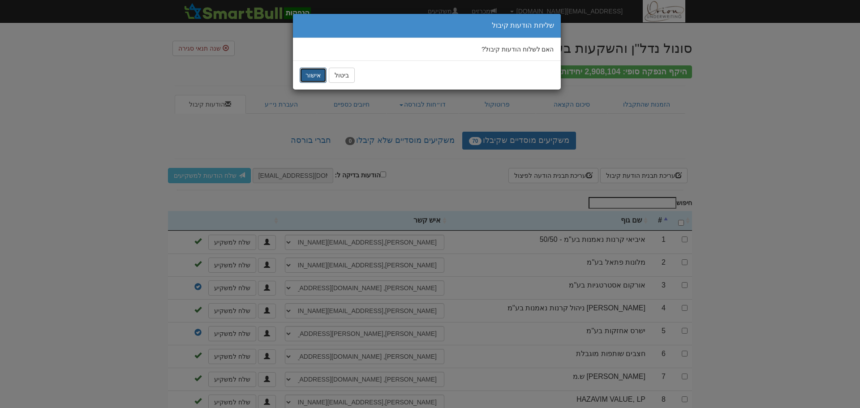
click at [305, 75] on button "אישור" at bounding box center [312, 75] width 27 height 15
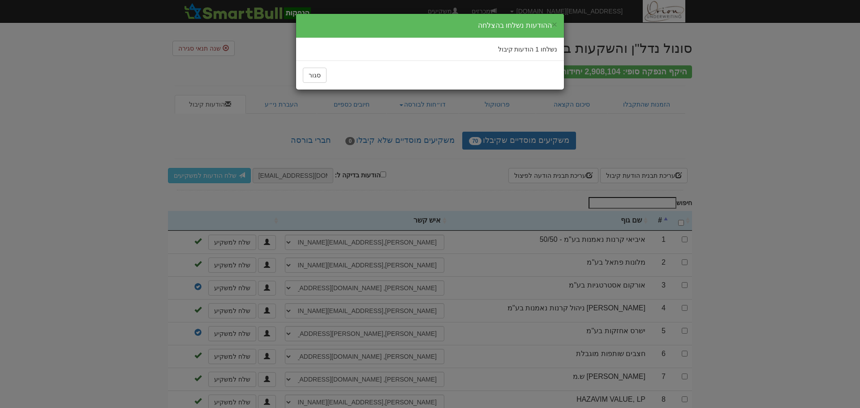
click at [719, 73] on div "× ההודעות נשלחו בהצלחה נשלחו 1 הודעות קיבול סגור" at bounding box center [430, 204] width 860 height 408
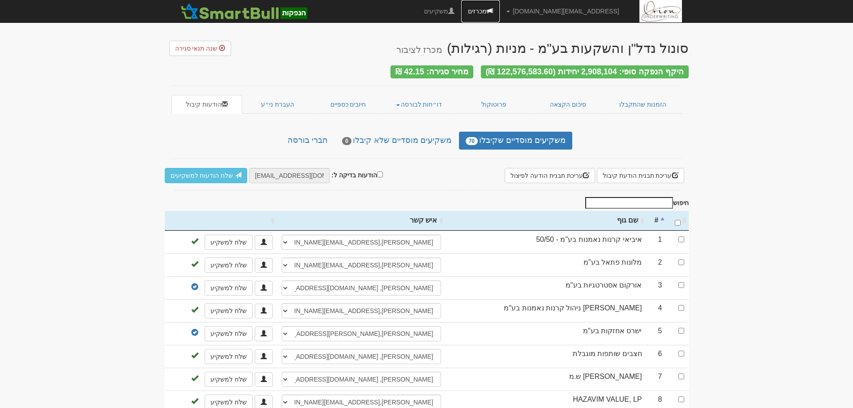
click at [493, 9] on span at bounding box center [490, 11] width 6 height 6
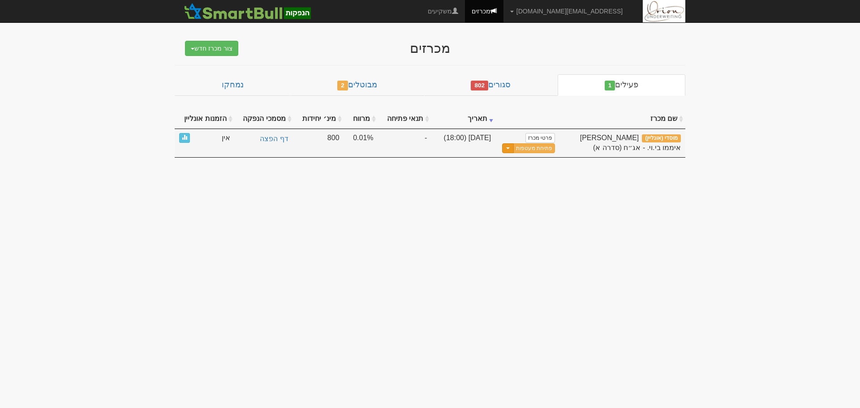
click at [509, 147] on span "button" at bounding box center [508, 148] width 4 height 2
click at [512, 186] on link "הצג טופס הזמנה לדוגמה" at bounding box center [512, 186] width 85 height 12
